Goal: Task Accomplishment & Management: Use online tool/utility

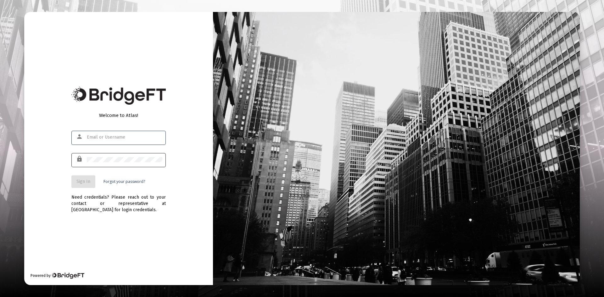
type input "[EMAIL_ADDRESS][DOMAIN_NAME]"
click at [91, 181] on button "Sign In" at bounding box center [83, 182] width 24 height 13
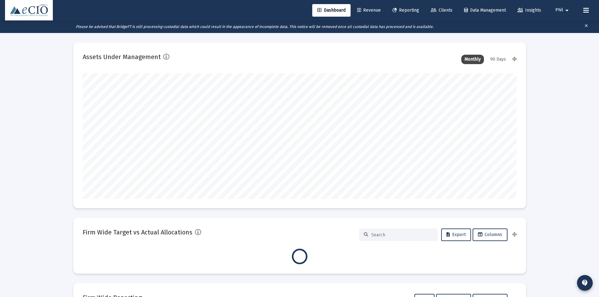
scroll to position [126, 434]
type input "[DATE]"
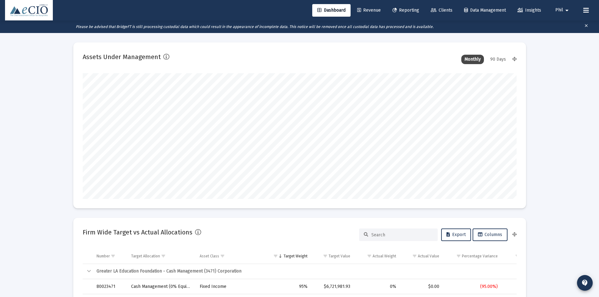
scroll to position [126, 203]
click at [440, 6] on link "Clients" at bounding box center [442, 10] width 32 height 13
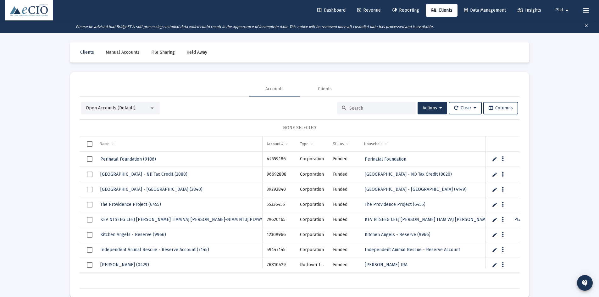
click at [131, 108] on span "Open Accounts (Default)" at bounding box center [111, 107] width 50 height 5
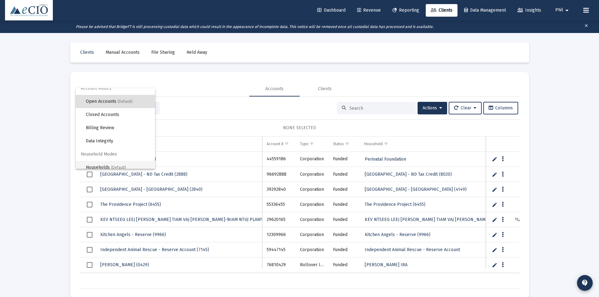
scroll to position [12, 0]
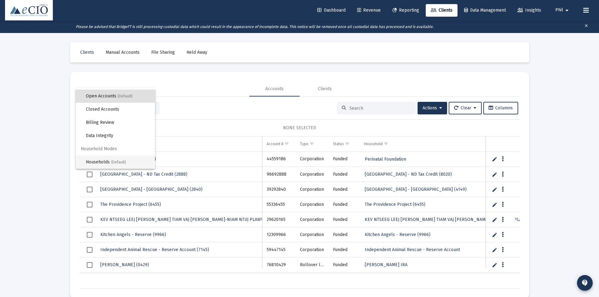
click at [124, 160] on span "(Default)" at bounding box center [118, 162] width 15 height 4
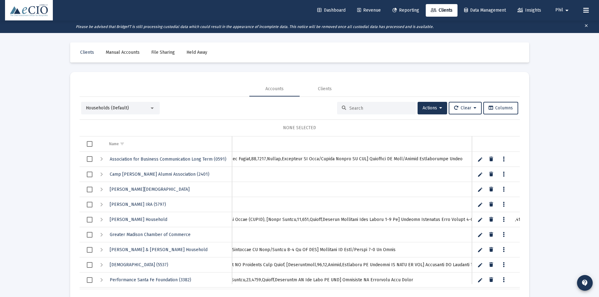
scroll to position [0, 0]
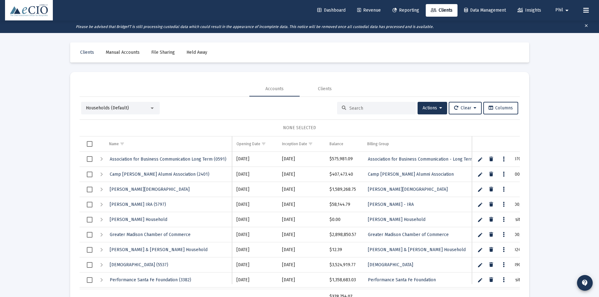
drag, startPoint x: 93, startPoint y: 287, endPoint x: 39, endPoint y: 253, distance: 63.6
click at [32, 258] on div "Loading... Clients Manual Accounts File Sharing Held Away Accounts Clients Hous…" at bounding box center [299, 168] width 599 height 311
click at [498, 107] on span "Columns" at bounding box center [501, 107] width 24 height 5
click at [546, 216] on div "Loading... Clients Manual Accounts File Sharing Held Away Accounts Clients Hous…" at bounding box center [299, 168] width 599 height 311
click at [128, 109] on span "Households (Default)" at bounding box center [107, 107] width 43 height 5
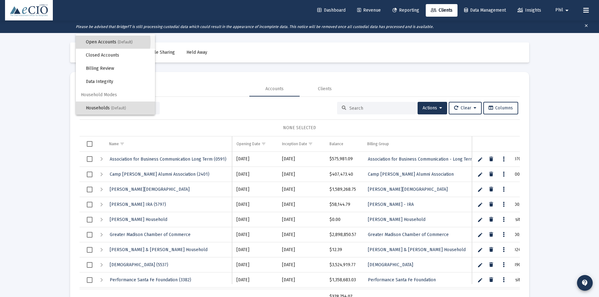
click at [109, 42] on span "Open Accounts (Default)" at bounding box center [118, 42] width 64 height 13
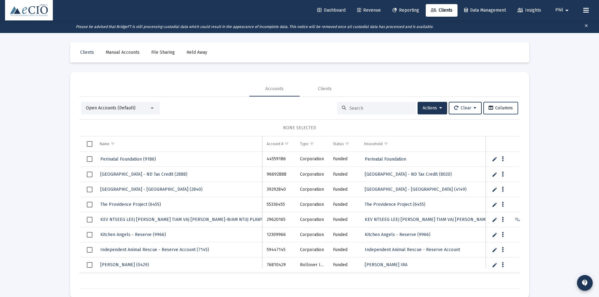
click at [495, 105] on button "Columns" at bounding box center [501, 108] width 35 height 13
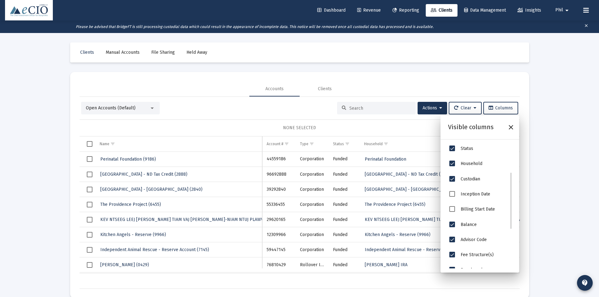
click at [478, 193] on span "Inception Date" at bounding box center [476, 194] width 30 height 5
click at [448, 193] on div "Inception Date" at bounding box center [480, 194] width 64 height 15
click at [452, 195] on span "Inception Date" at bounding box center [453, 194] width 6 height 6
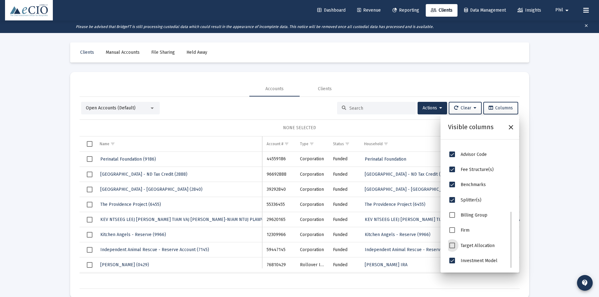
click at [452, 246] on span "Target Allocation" at bounding box center [453, 246] width 6 height 6
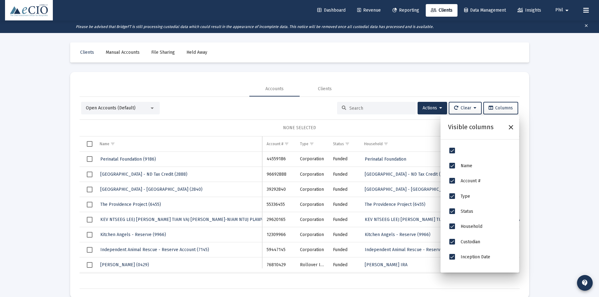
click at [551, 106] on div "Loading... Clients Manual Accounts File Sharing Held Away Accounts Clients Open…" at bounding box center [299, 161] width 599 height 297
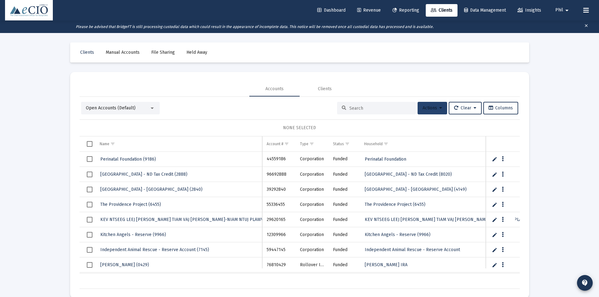
click at [431, 110] on span "Actions" at bounding box center [433, 107] width 20 height 5
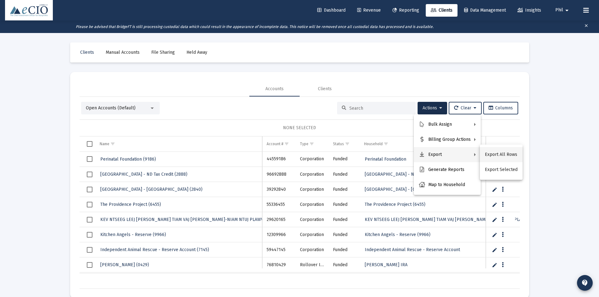
click at [498, 154] on button "Export All Rows" at bounding box center [501, 154] width 43 height 15
